Goal: Task Accomplishment & Management: Manage account settings

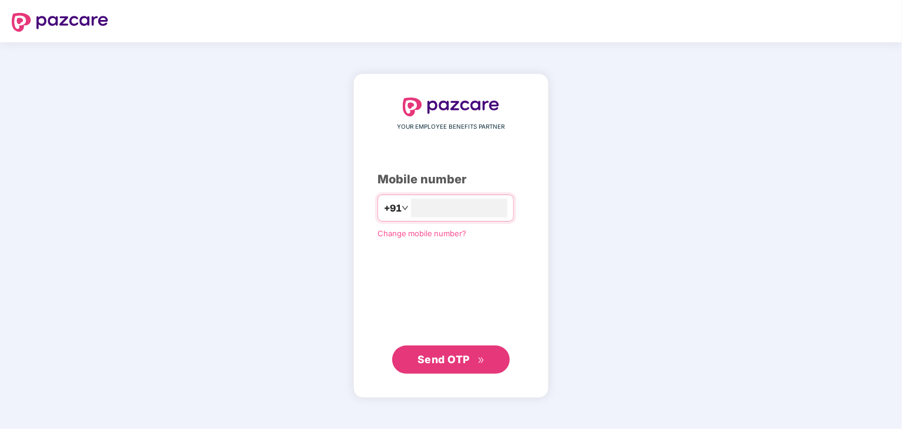
type input "**********"
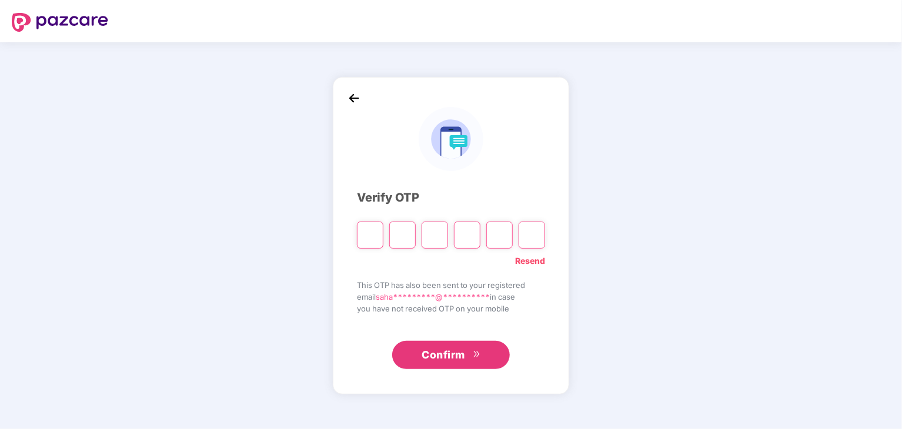
paste input "*"
type input "*"
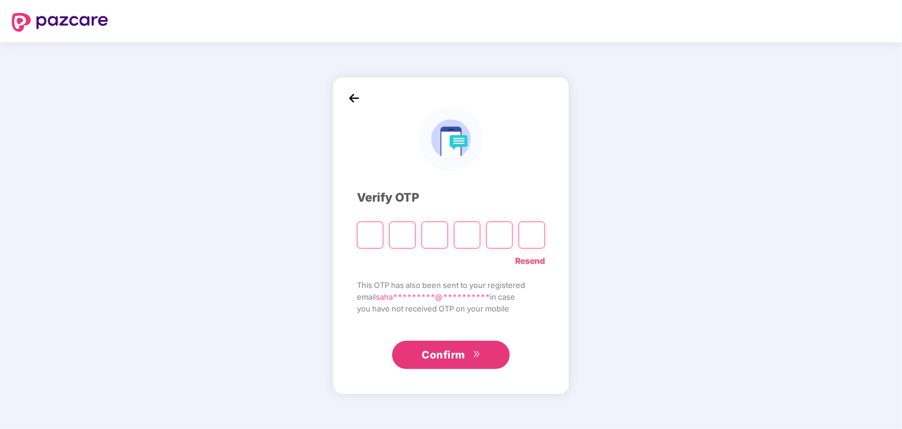
type input "*"
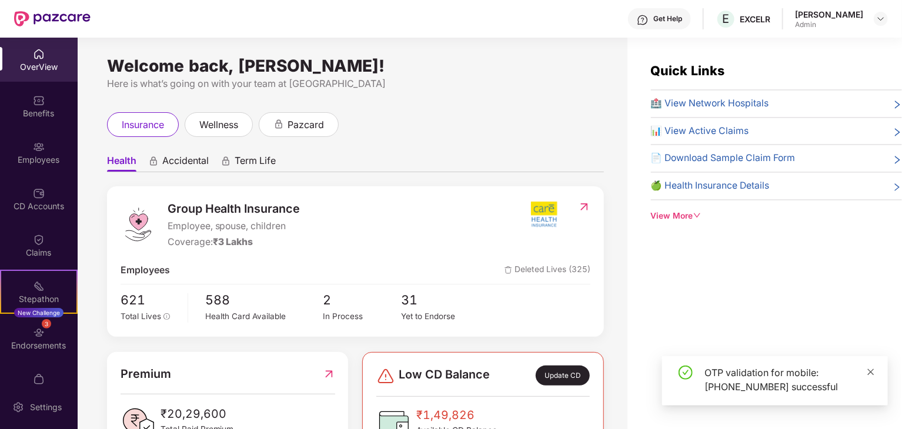
click at [871, 371] on icon "close" at bounding box center [871, 372] width 6 height 6
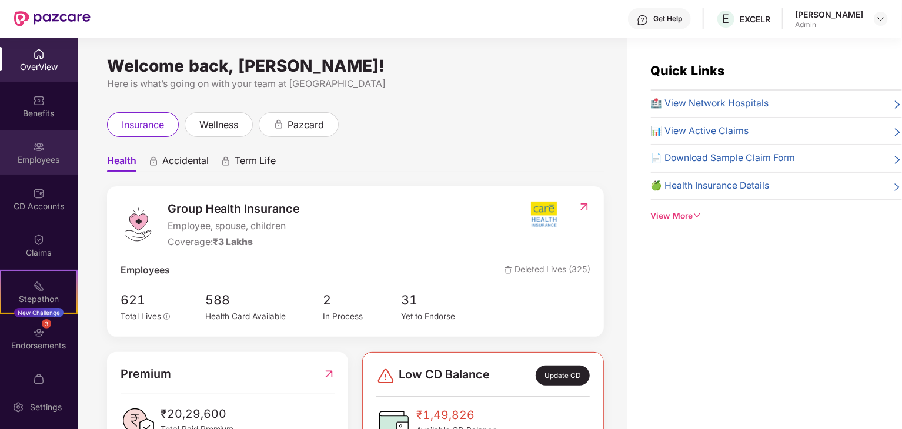
click at [19, 152] on div "Employees" at bounding box center [39, 152] width 78 height 44
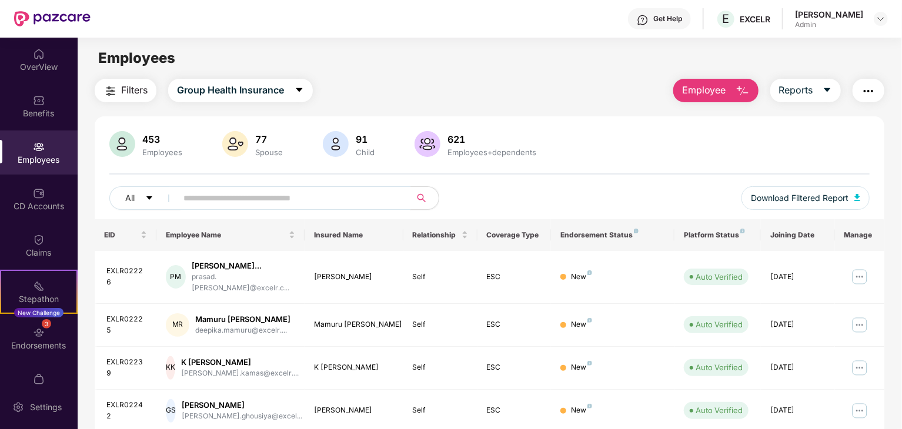
click at [230, 200] on input "text" at bounding box center [288, 198] width 211 height 18
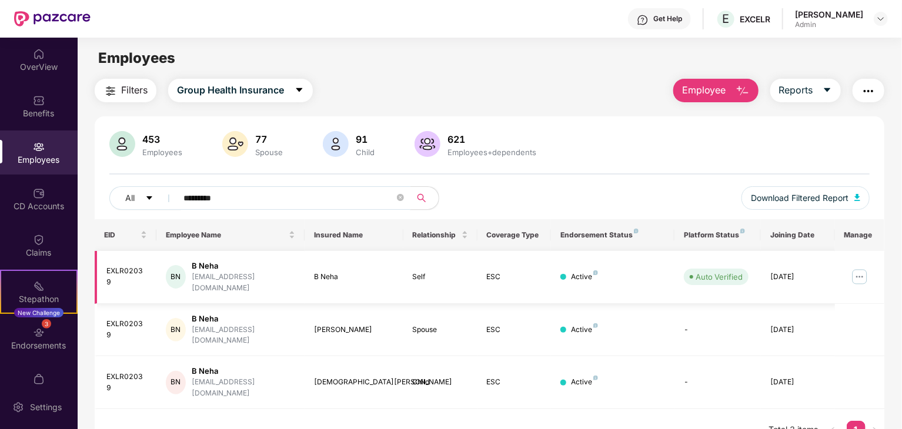
type input "*********"
click at [859, 269] on img at bounding box center [859, 276] width 19 height 19
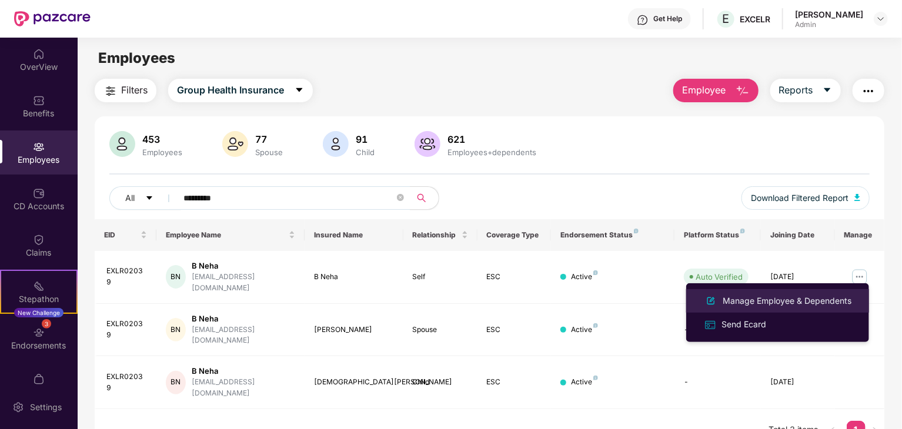
click at [769, 304] on div "Manage Employee & Dependents" at bounding box center [786, 300] width 133 height 13
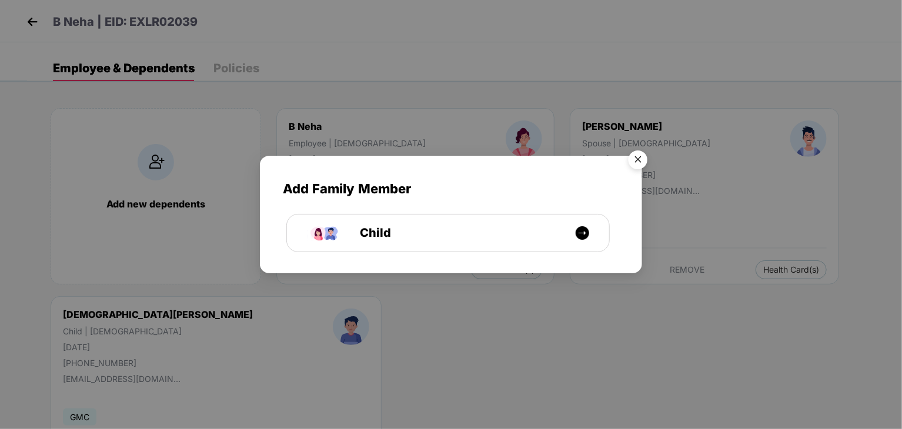
click at [632, 158] on img "Close" at bounding box center [637, 161] width 33 height 33
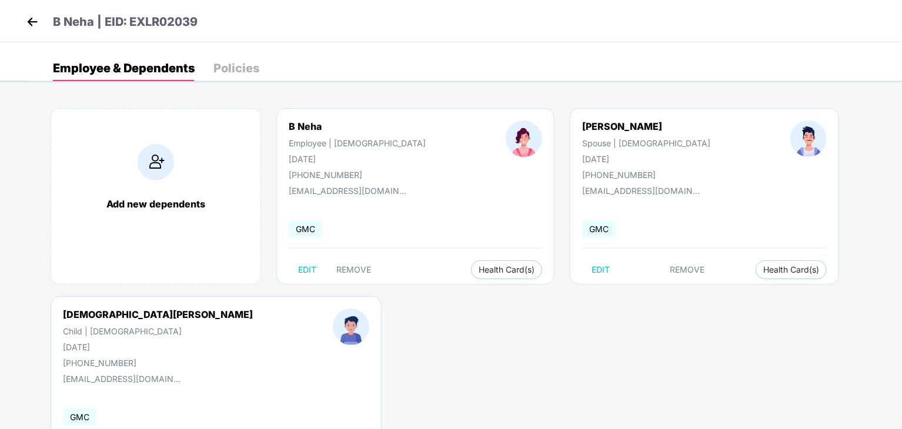
click at [461, 345] on div "Add new dependents B Neha Employee | [DEMOGRAPHIC_DATA] [DATE] [PHONE_NUMBER] […" at bounding box center [464, 296] width 875 height 411
click at [466, 135] on div at bounding box center [524, 149] width 116 height 59
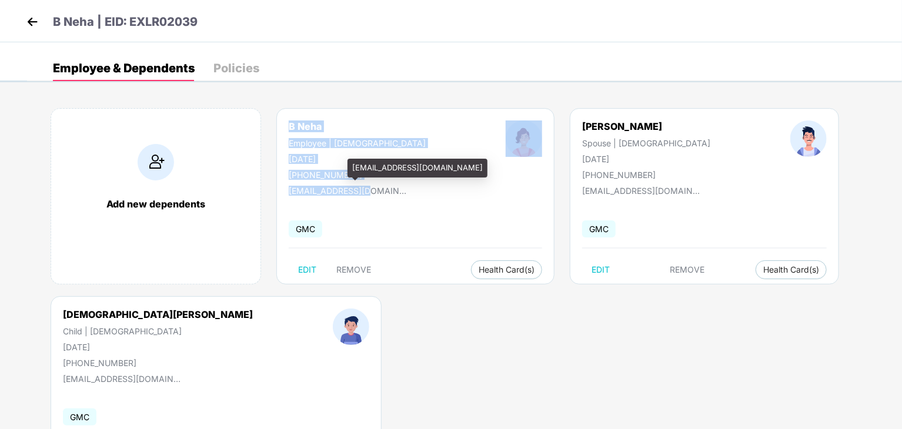
drag, startPoint x: 288, startPoint y: 123, endPoint x: 369, endPoint y: 189, distance: 104.5
click at [369, 189] on div "B Neha Employee | [DEMOGRAPHIC_DATA] [DATE] [PHONE_NUMBER] [EMAIL_ADDRESS][DOMA…" at bounding box center [415, 196] width 278 height 176
click at [369, 189] on div "[EMAIL_ADDRESS][DOMAIN_NAME]" at bounding box center [348, 191] width 118 height 10
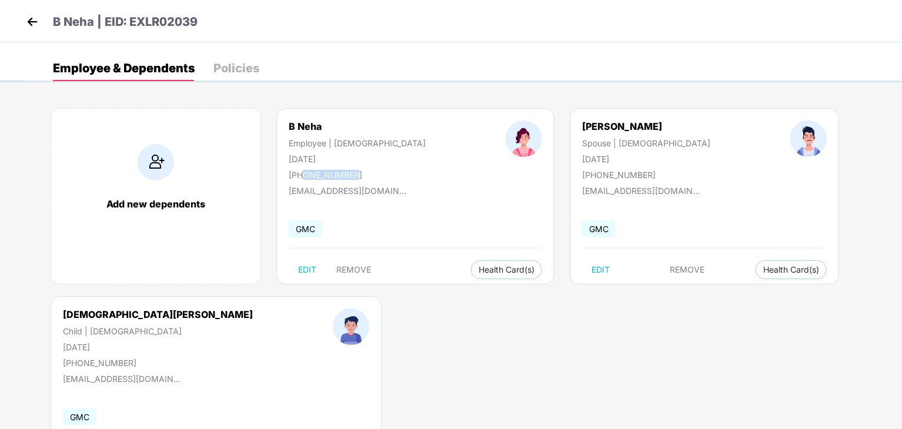
drag, startPoint x: 303, startPoint y: 175, endPoint x: 367, endPoint y: 175, distance: 64.1
click at [367, 175] on div "B Neha Employee | [DEMOGRAPHIC_DATA] [DATE] [PHONE_NUMBER]" at bounding box center [357, 149] width 217 height 59
copy div "6301157184"
